Goal: Information Seeking & Learning: Check status

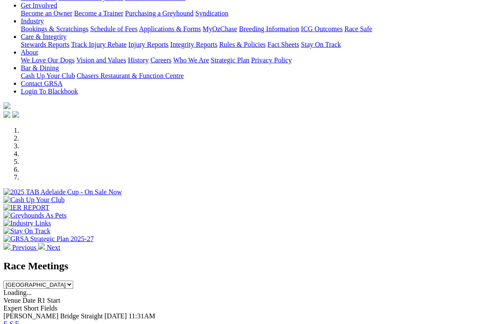
scroll to position [148, 0]
click at [8, 319] on link "E" at bounding box center [5, 322] width 4 height 7
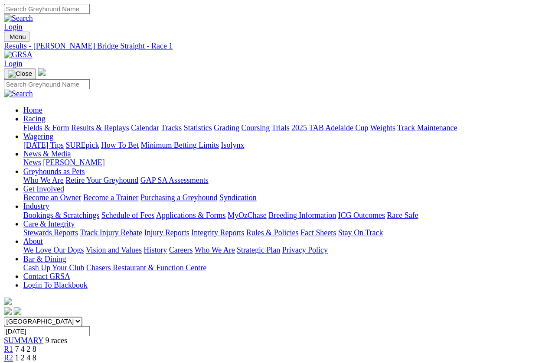
scroll to position [6, 0]
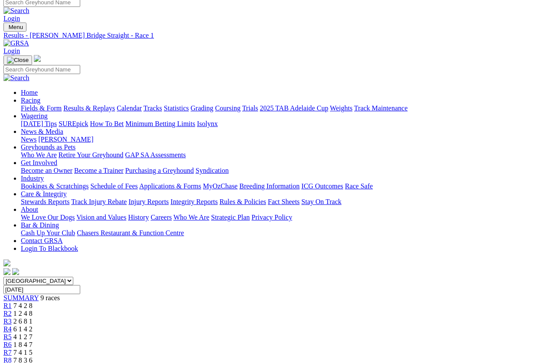
click at [12, 310] on link "R2" at bounding box center [7, 313] width 8 height 7
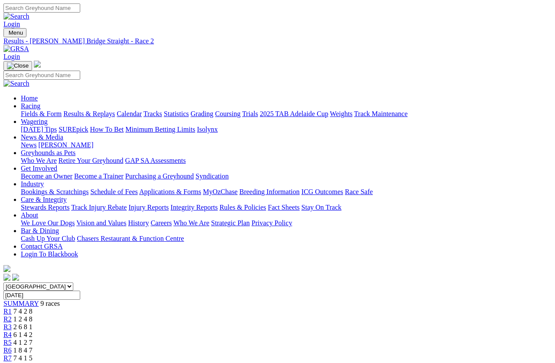
scroll to position [6, 0]
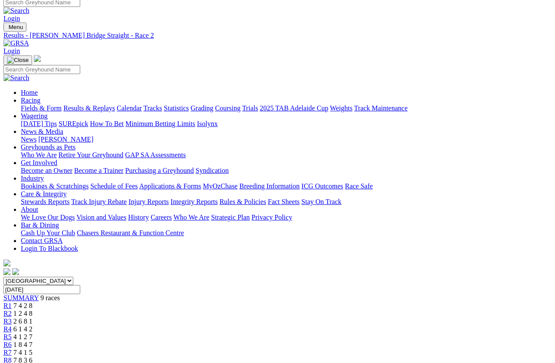
click at [32, 318] on span "2 6 8 1" at bounding box center [22, 321] width 19 height 7
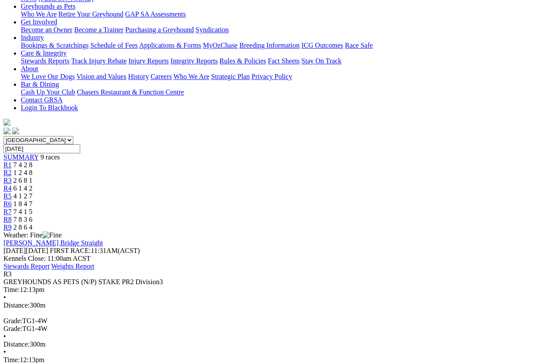
scroll to position [143, 0]
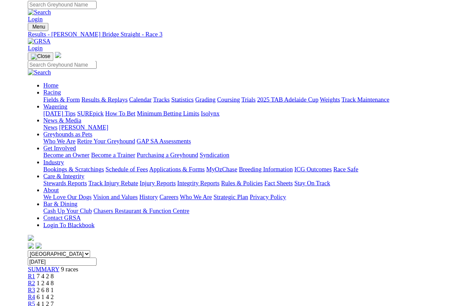
scroll to position [162, 0]
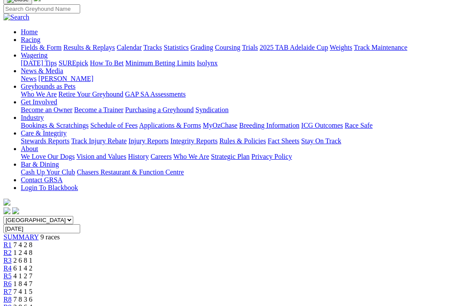
scroll to position [65, 0]
